Goal: Navigation & Orientation: Find specific page/section

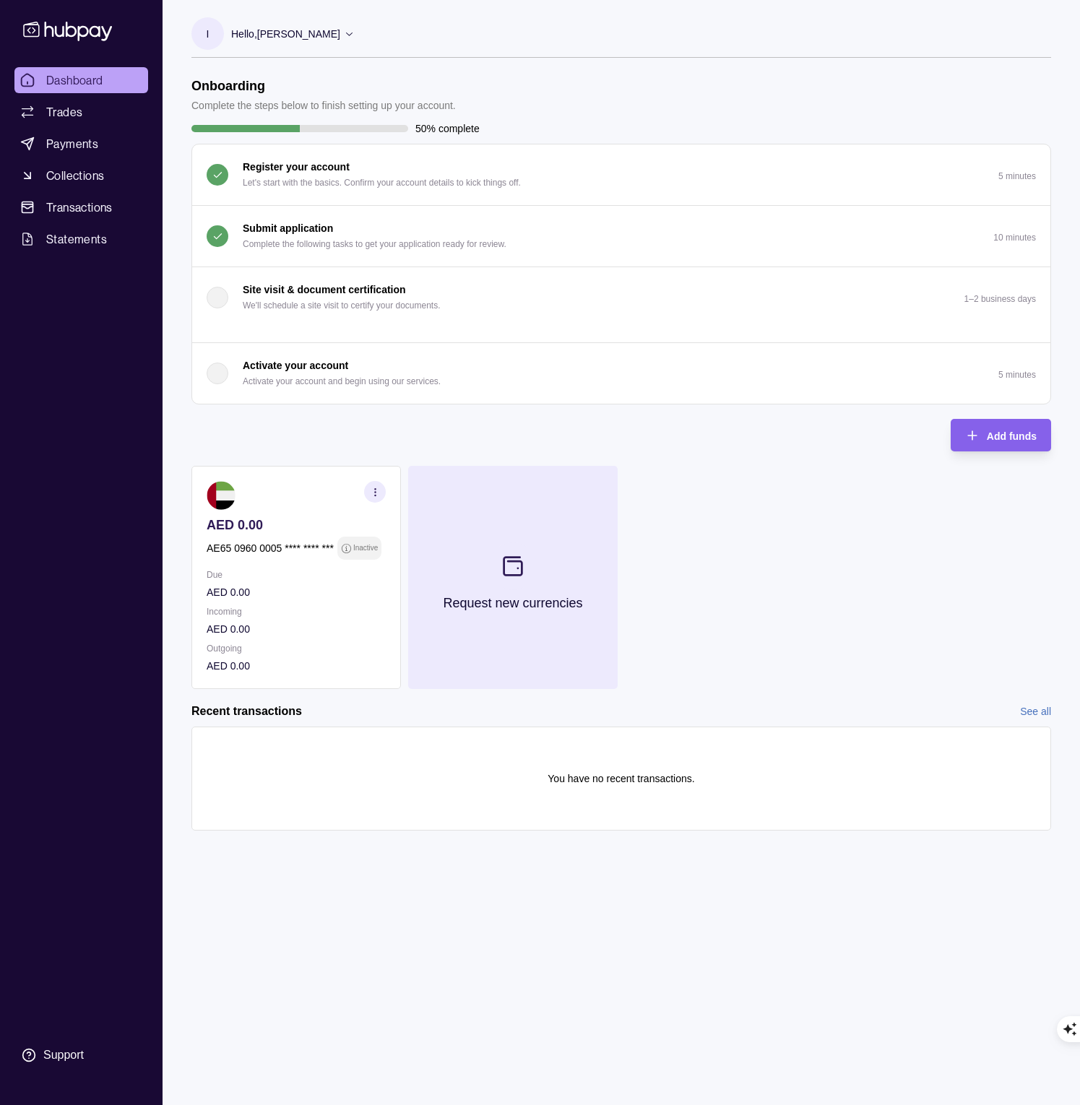
click at [493, 568] on section at bounding box center [513, 567] width 48 height 48
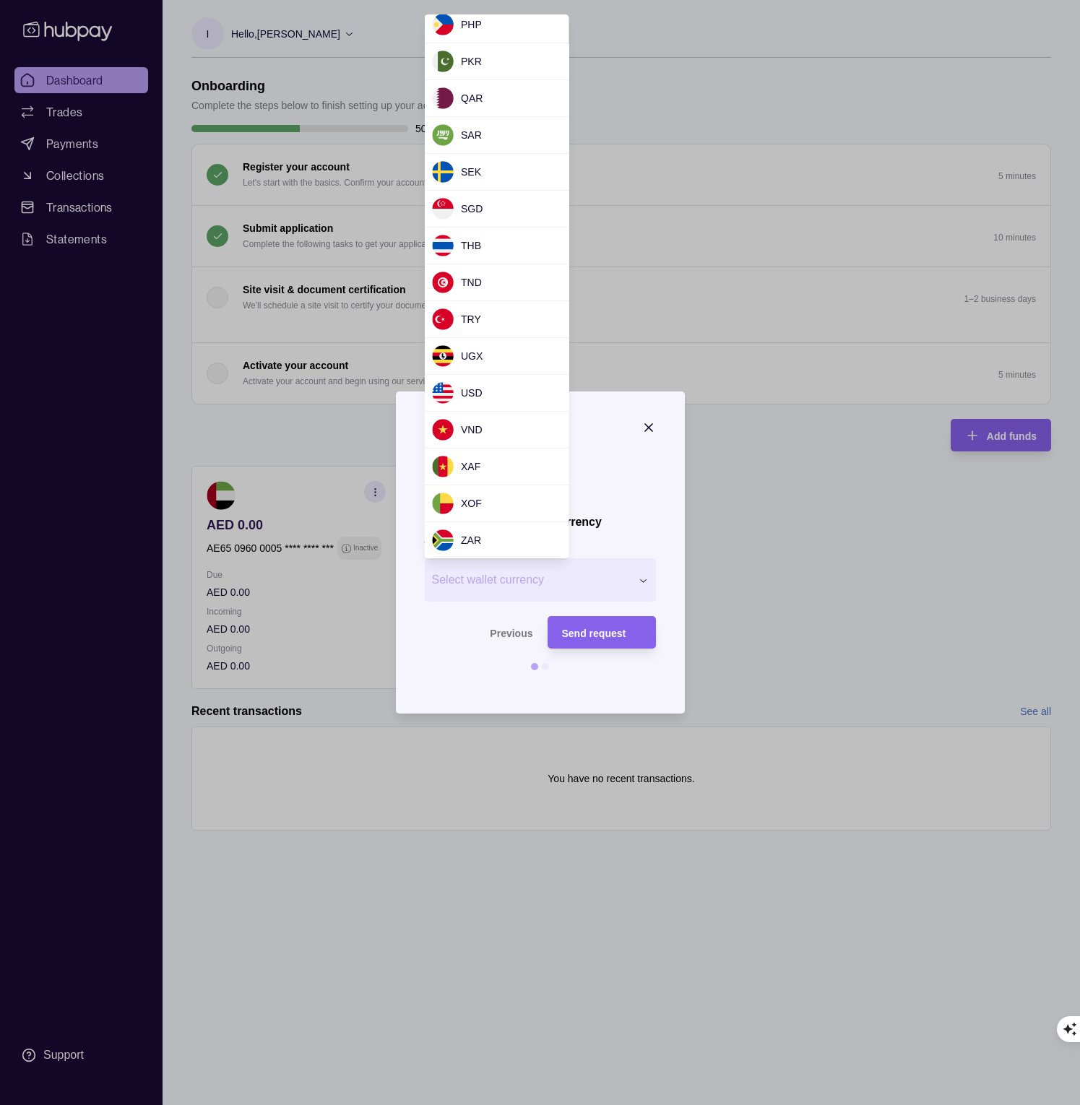
scroll to position [1114, 0]
click at [449, 674] on div at bounding box center [540, 552] width 1080 height 1105
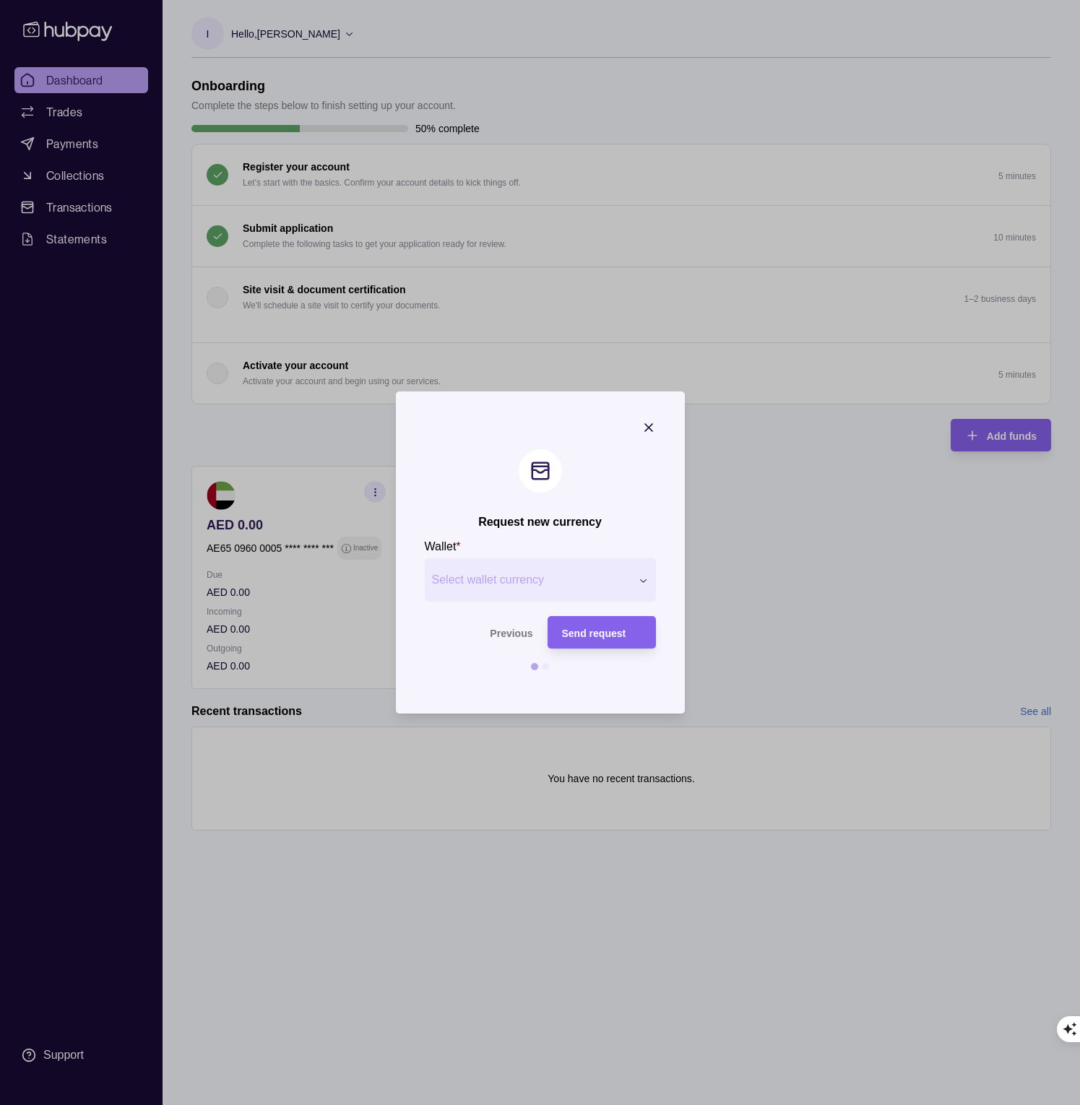
click at [649, 426] on icon "button" at bounding box center [648, 427] width 7 height 7
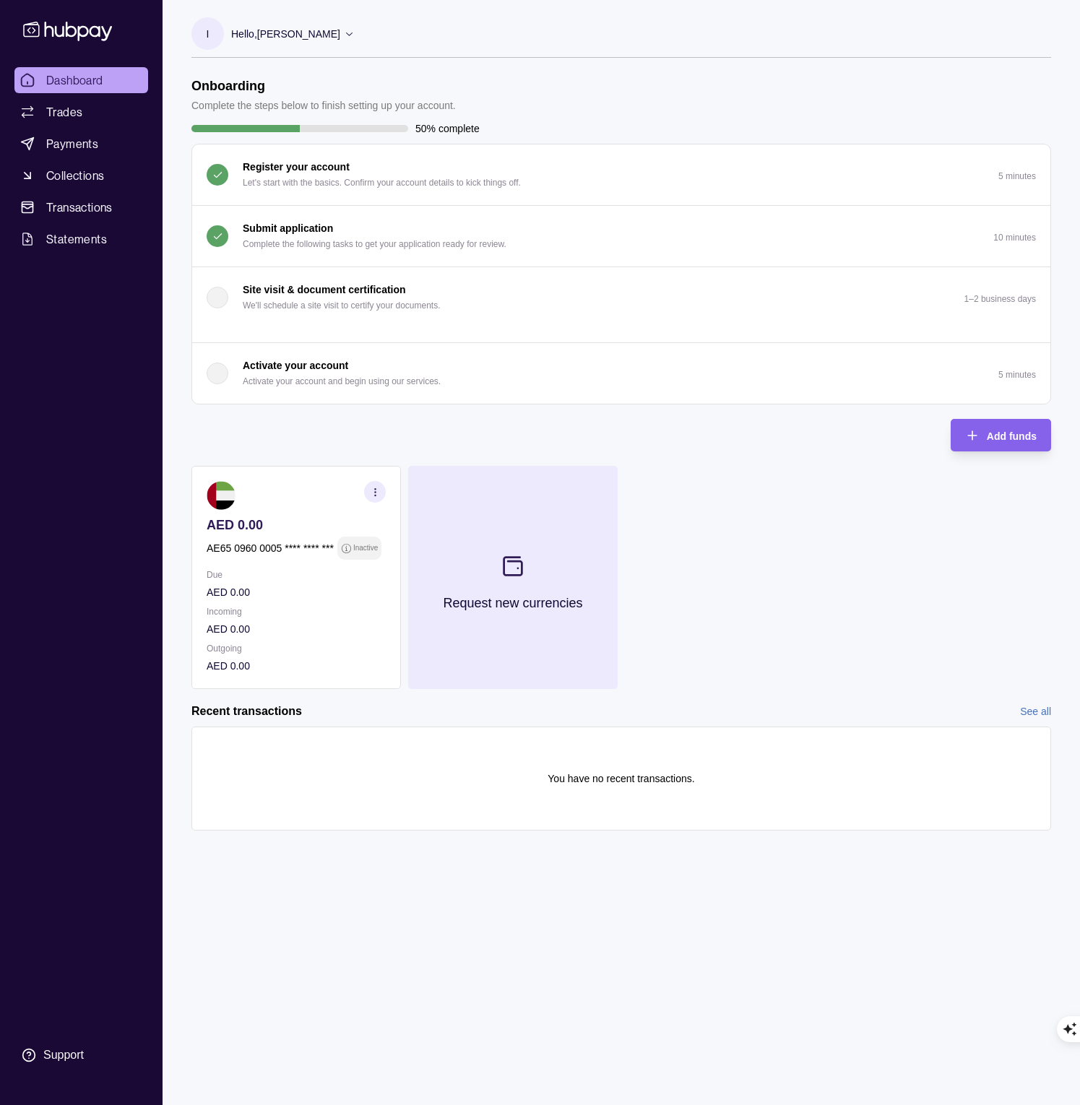
click at [505, 561] on icon at bounding box center [513, 566] width 24 height 24
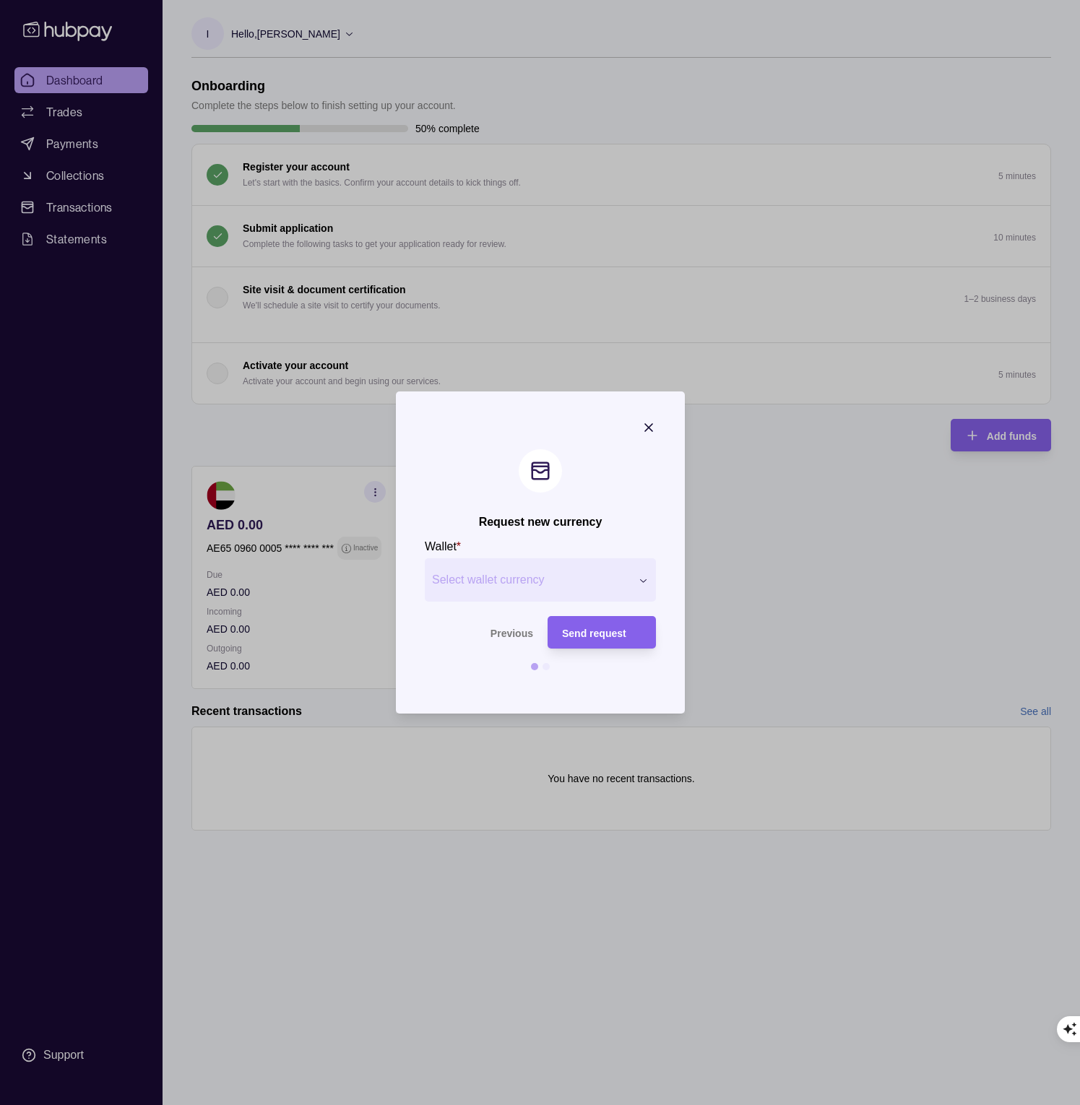
click at [507, 584] on span "Select wallet currency" at bounding box center [531, 579] width 199 height 17
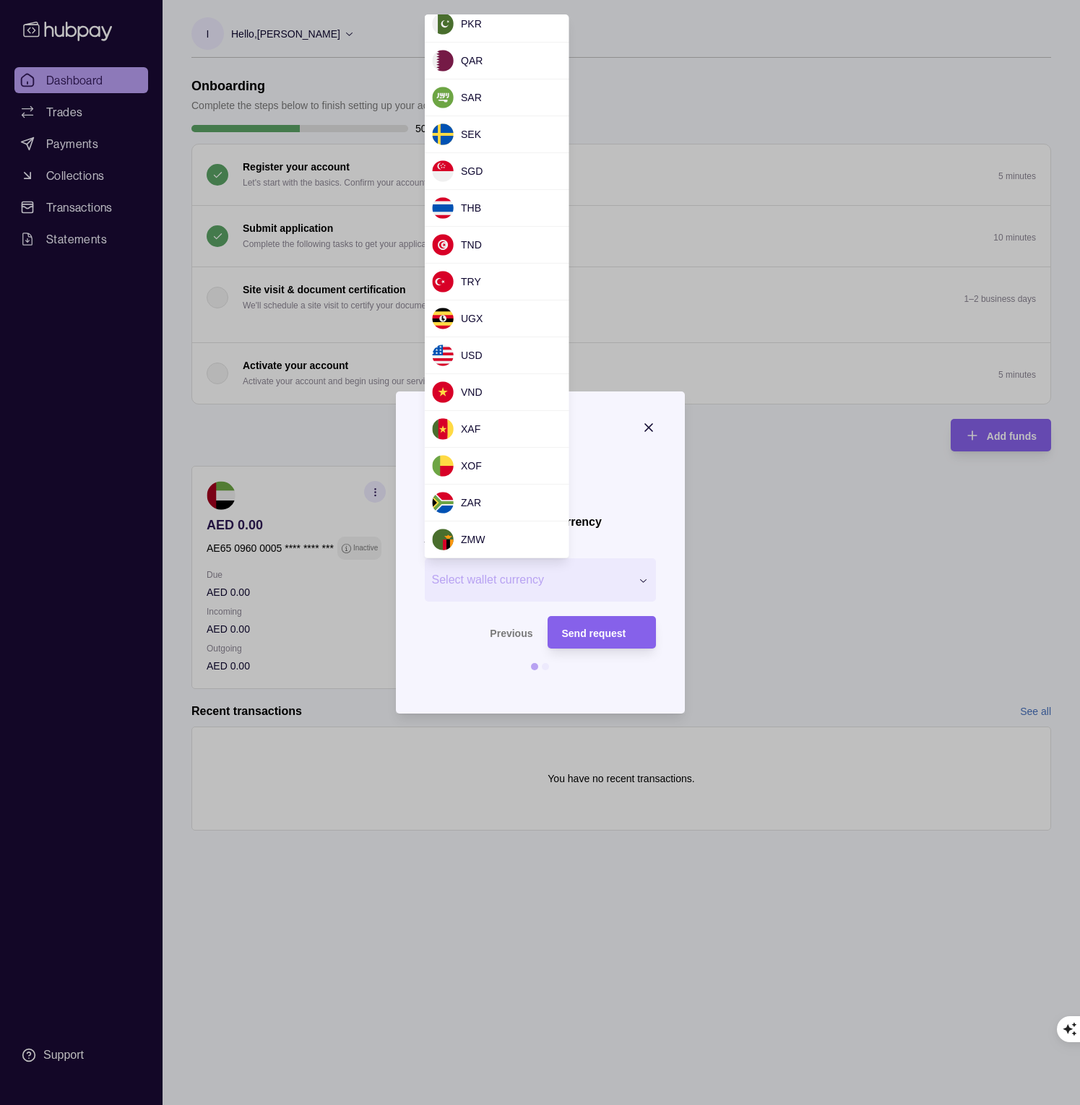
click at [281, 421] on div at bounding box center [540, 552] width 1080 height 1105
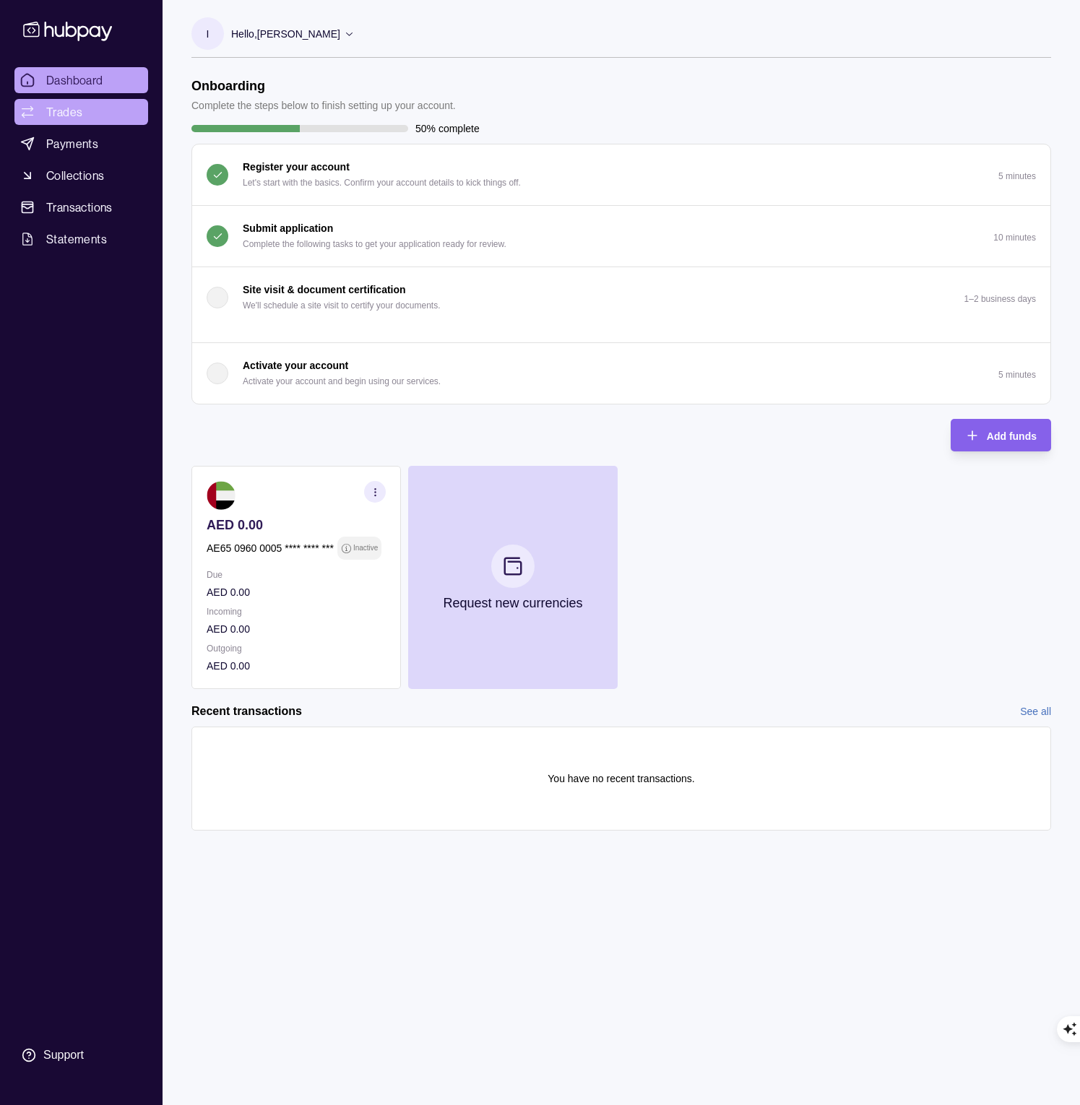
click at [48, 116] on span "Trades" at bounding box center [64, 111] width 36 height 17
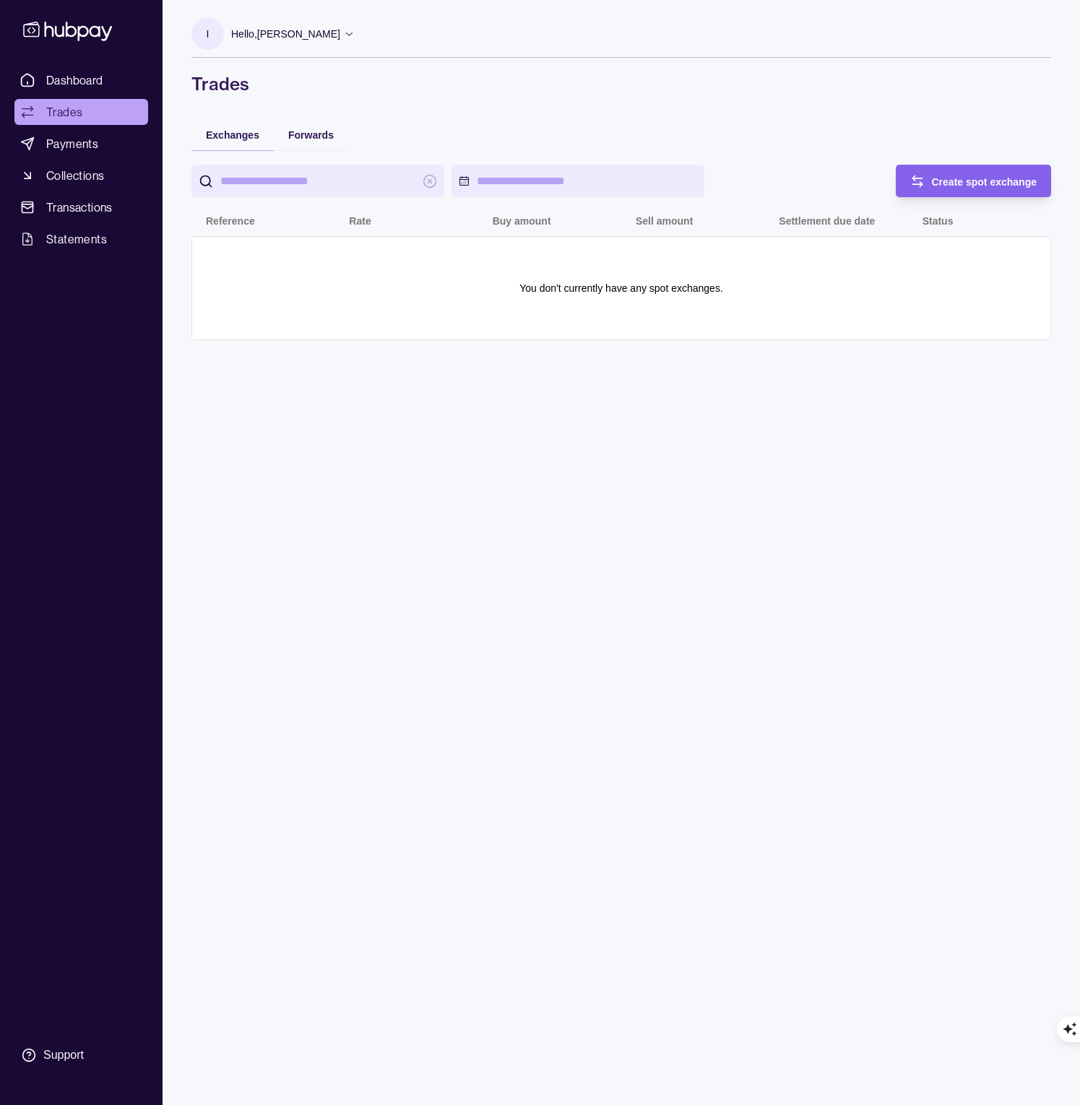
click at [340, 31] on p "Hello, [PERSON_NAME]" at bounding box center [285, 34] width 109 height 16
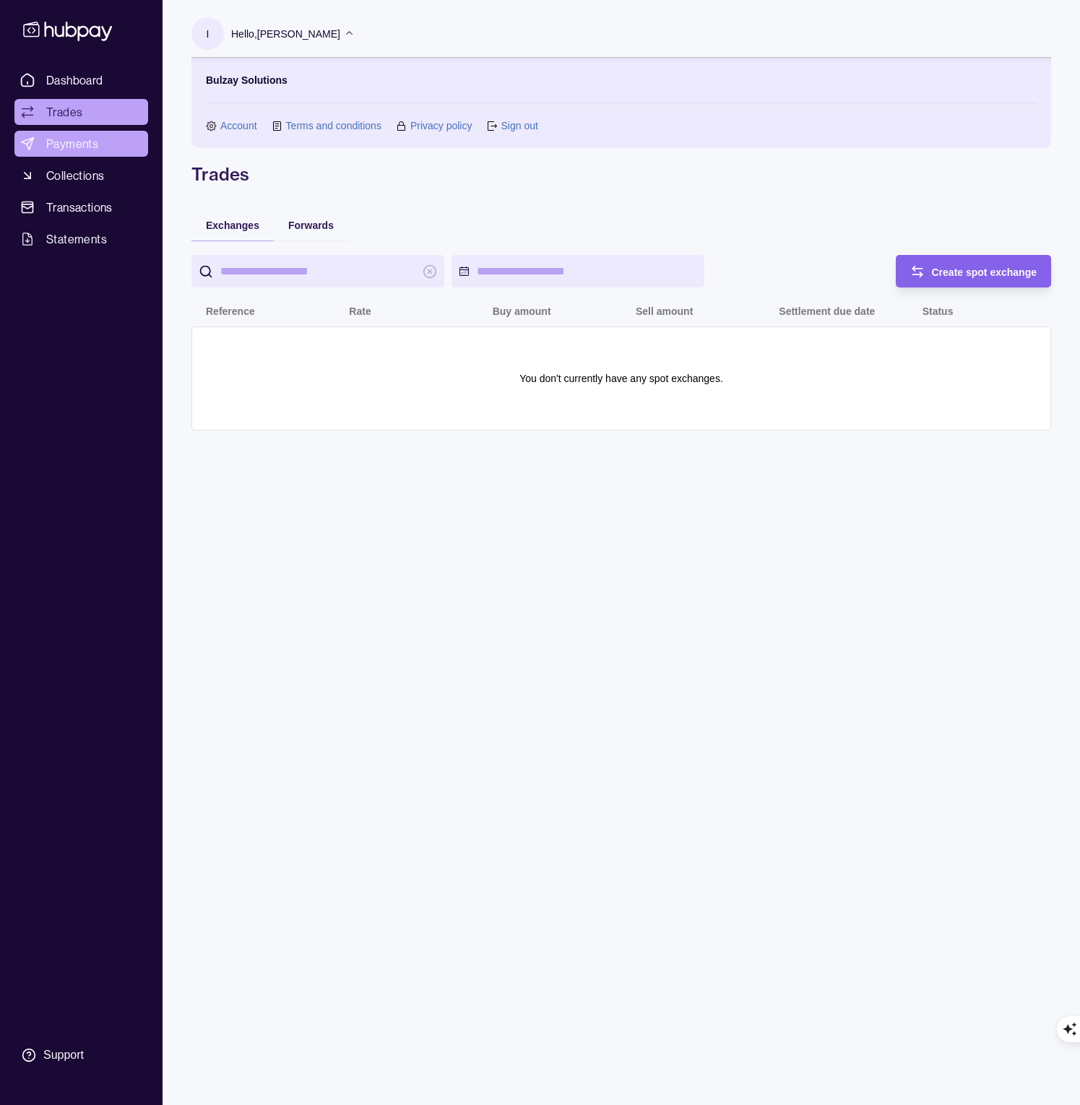
click at [64, 148] on span "Payments" at bounding box center [72, 143] width 52 height 17
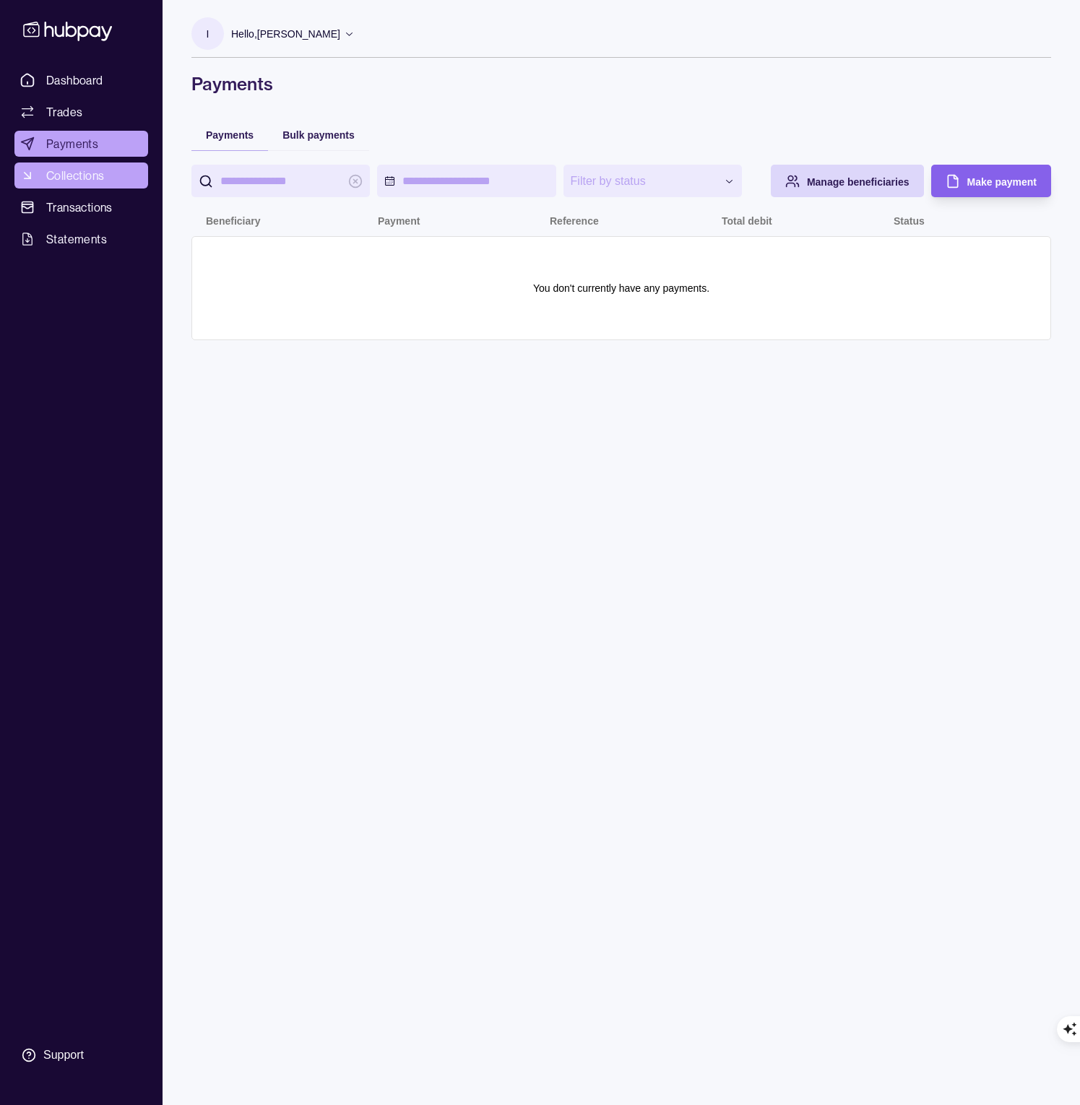
click at [63, 173] on span "Collections" at bounding box center [75, 175] width 58 height 17
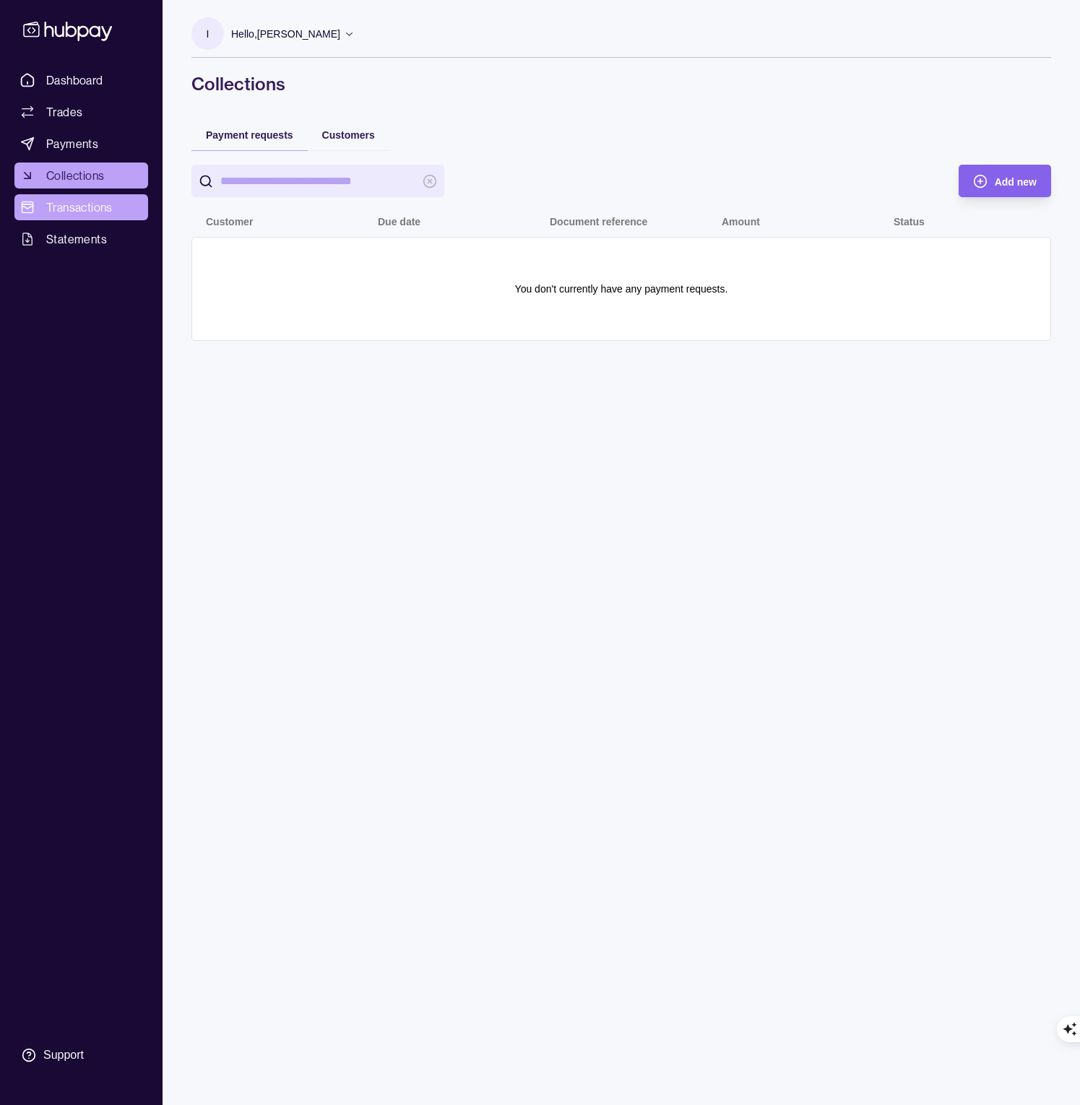
click at [85, 210] on span "Transactions" at bounding box center [79, 207] width 66 height 17
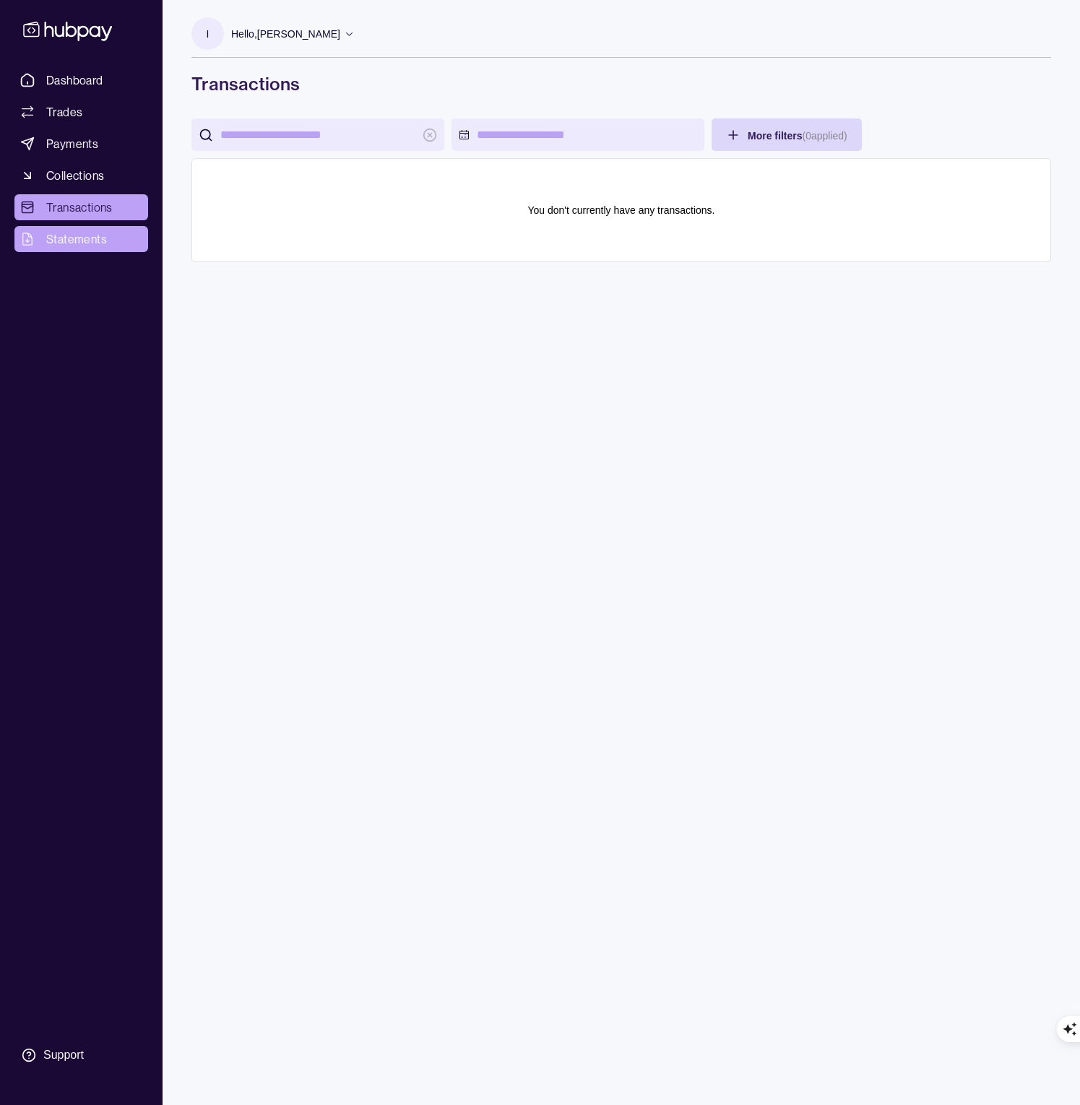
click at [82, 241] on span "Statements" at bounding box center [76, 238] width 61 height 17
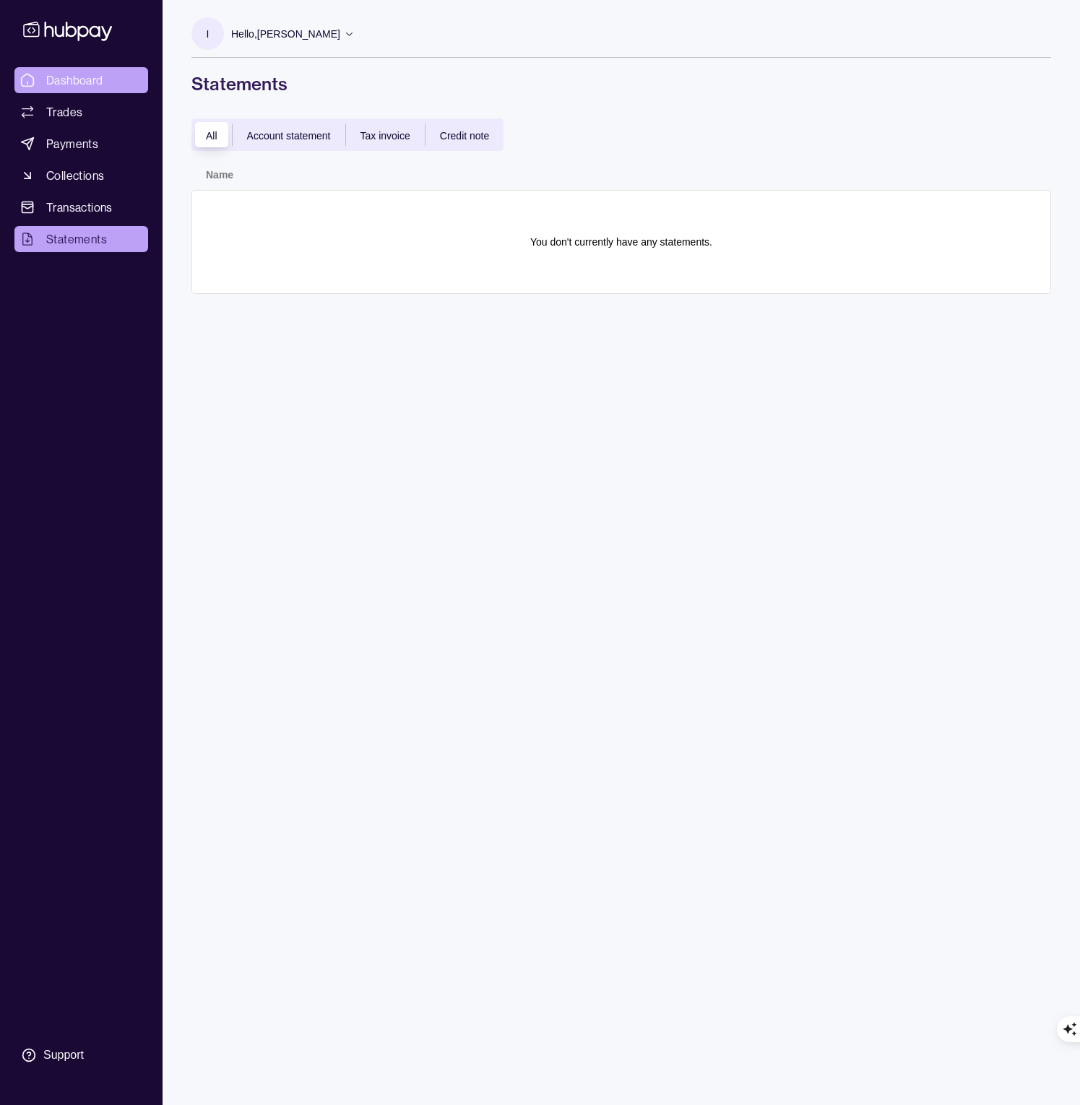
click at [79, 83] on span "Dashboard" at bounding box center [74, 80] width 57 height 17
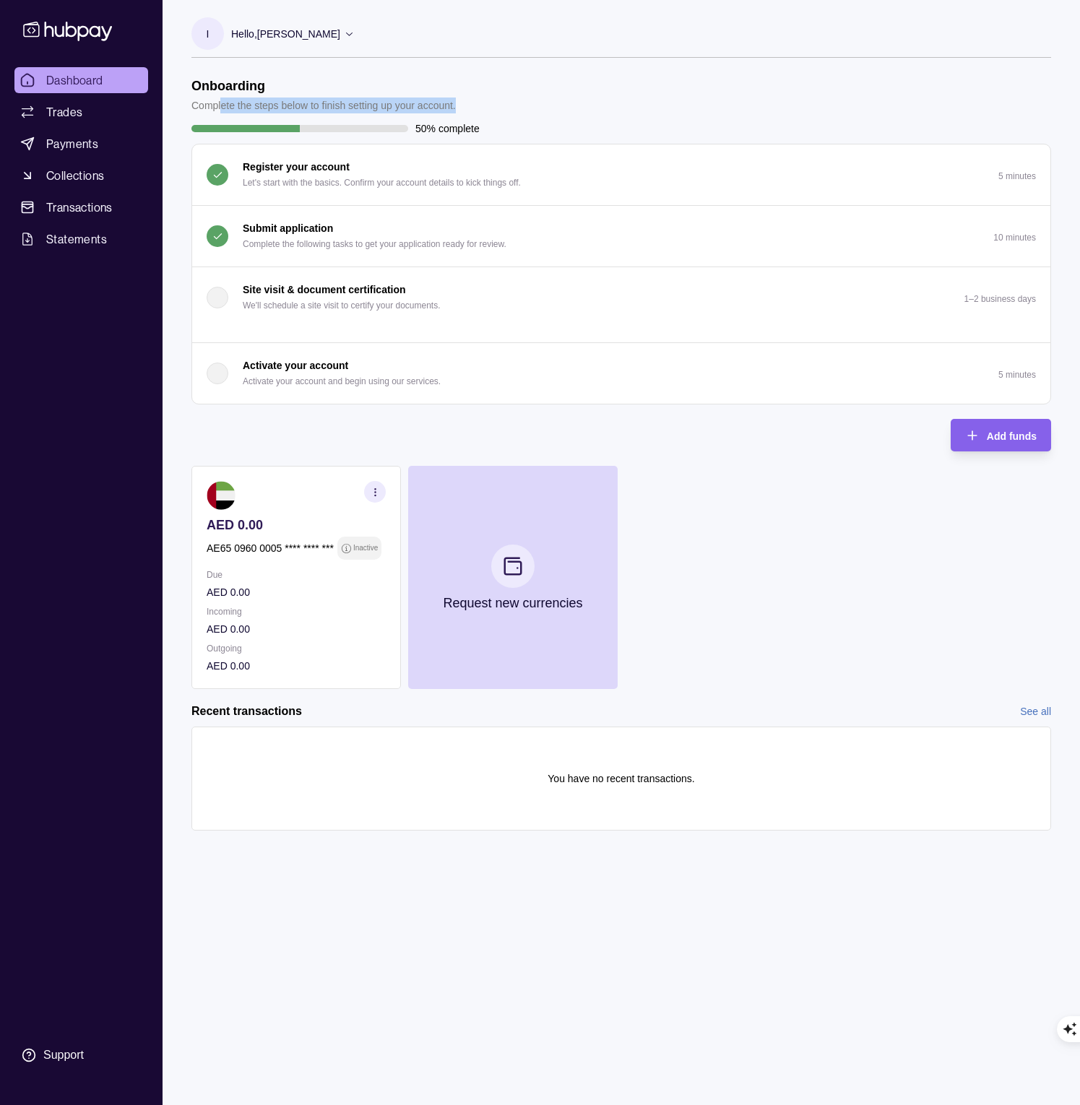
drag, startPoint x: 326, startPoint y: 107, endPoint x: 514, endPoint y: 111, distance: 187.9
click at [514, 111] on header "Onboarding Complete the steps below to finish setting up your account." at bounding box center [621, 95] width 860 height 35
click at [587, 112] on header "Onboarding Complete the steps below to finish setting up your account." at bounding box center [621, 95] width 860 height 35
